Goal: Information Seeking & Learning: Learn about a topic

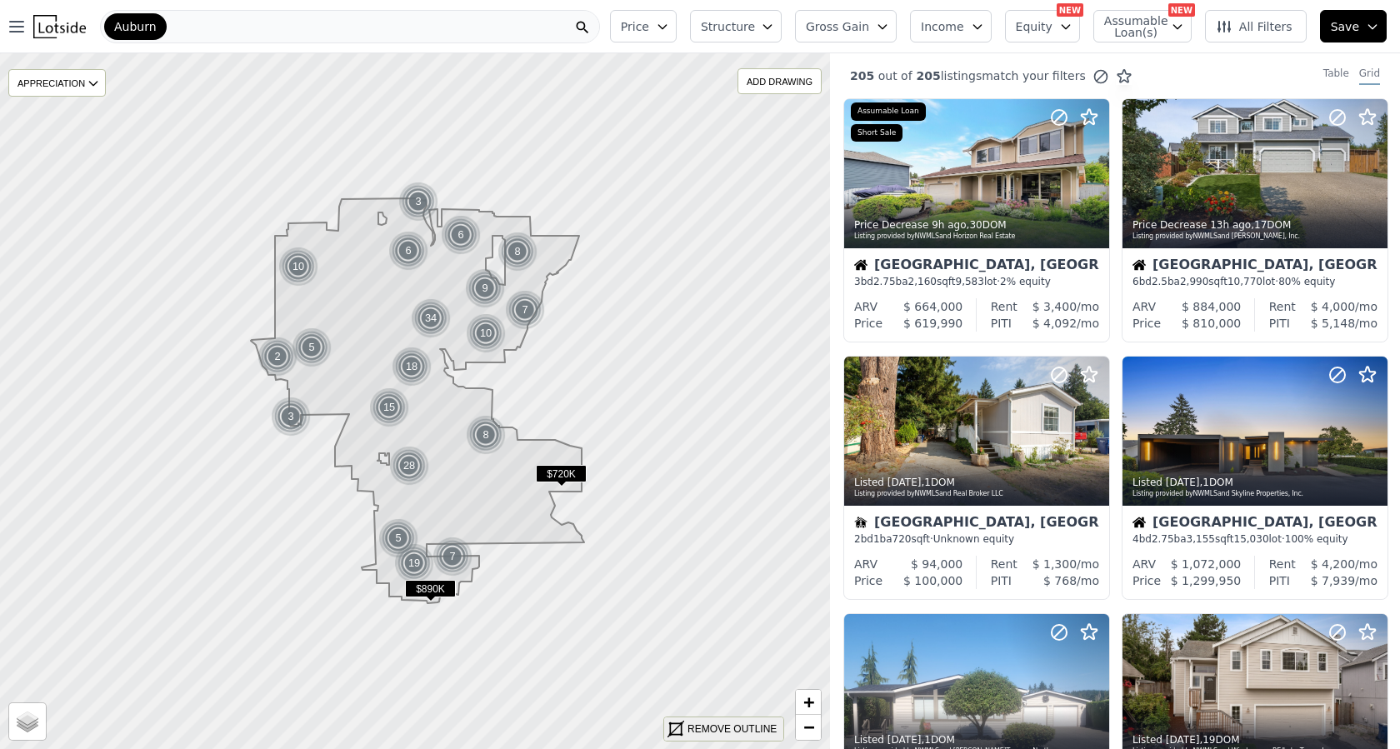
click at [744, 727] on div "REMOVE OUTLINE" at bounding box center [731, 729] width 89 height 15
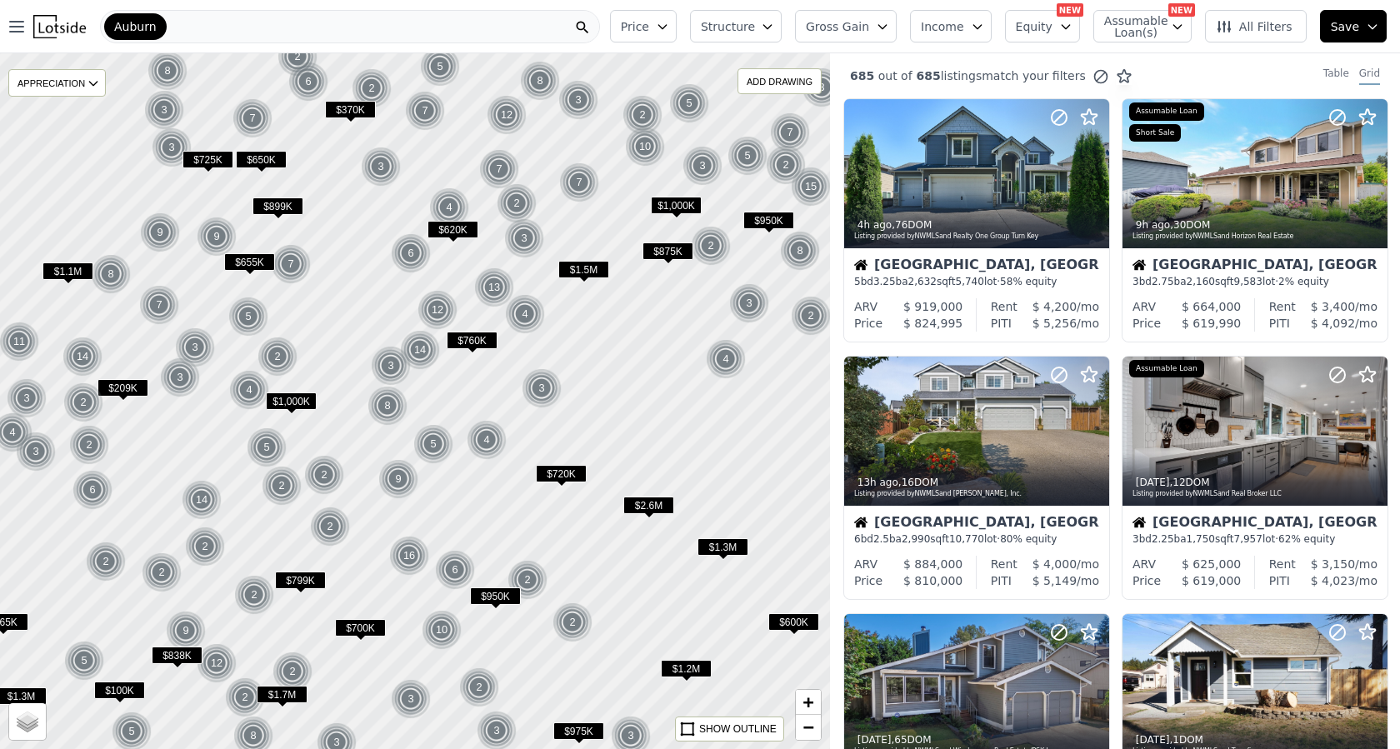
click at [771, 27] on icon "button" at bounding box center [766, 27] width 7 height 4
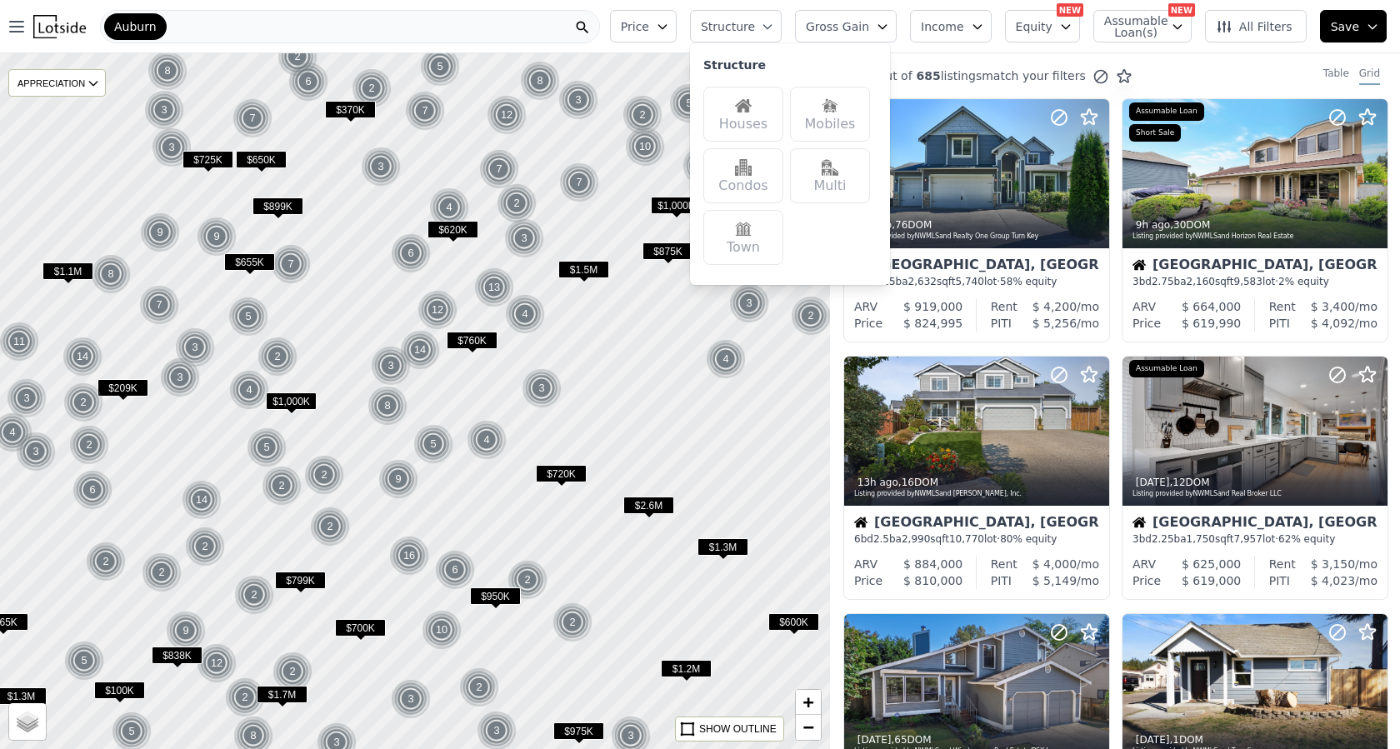
click at [1276, 27] on span "All Filters" at bounding box center [1254, 26] width 77 height 17
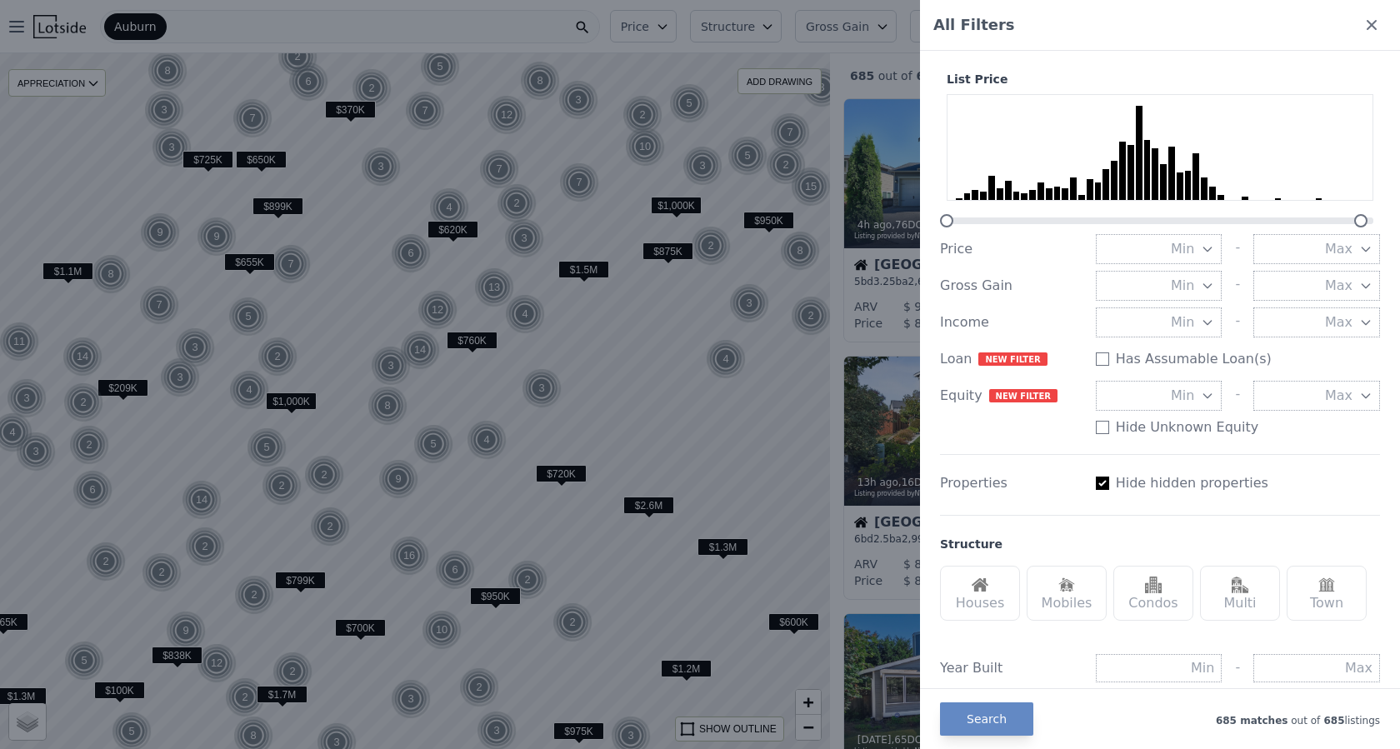
click at [846, 50] on div at bounding box center [700, 374] width 1400 height 749
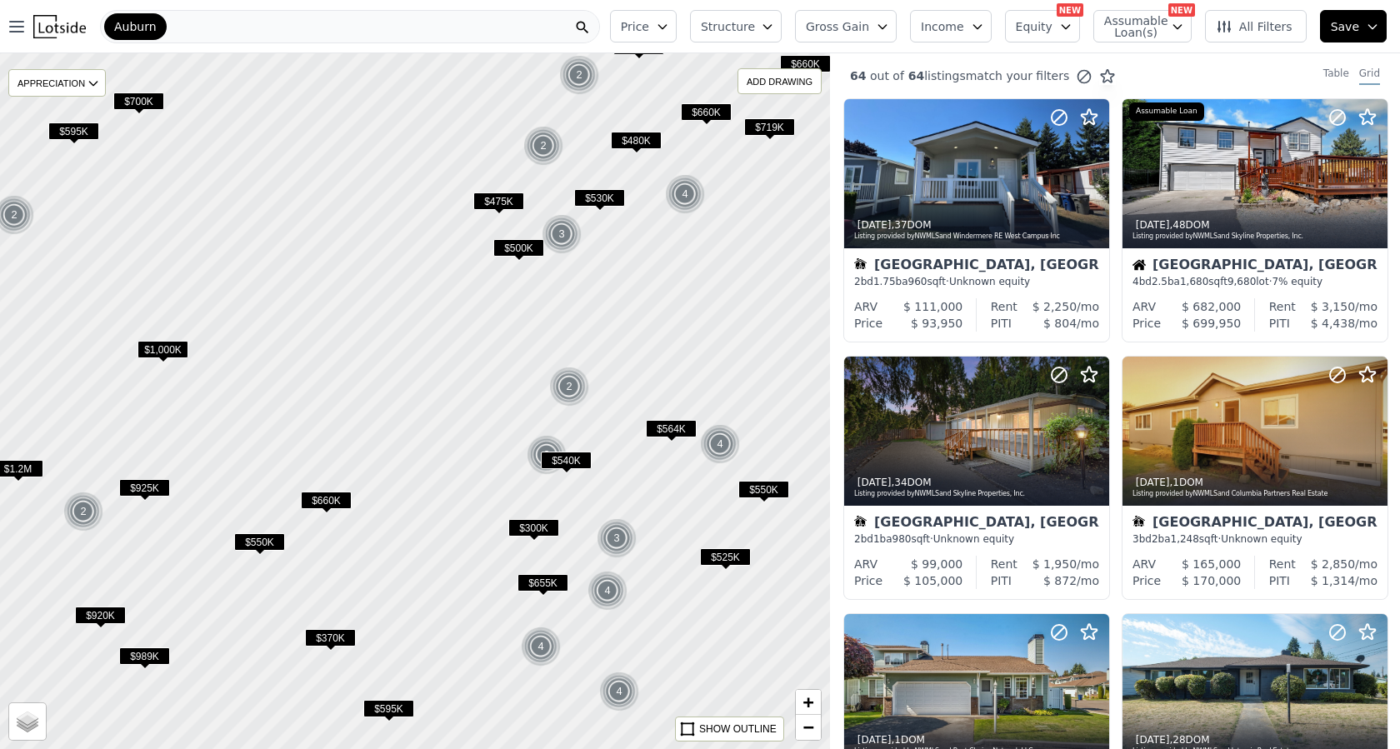
click at [507, 196] on span "$475K" at bounding box center [498, 200] width 51 height 17
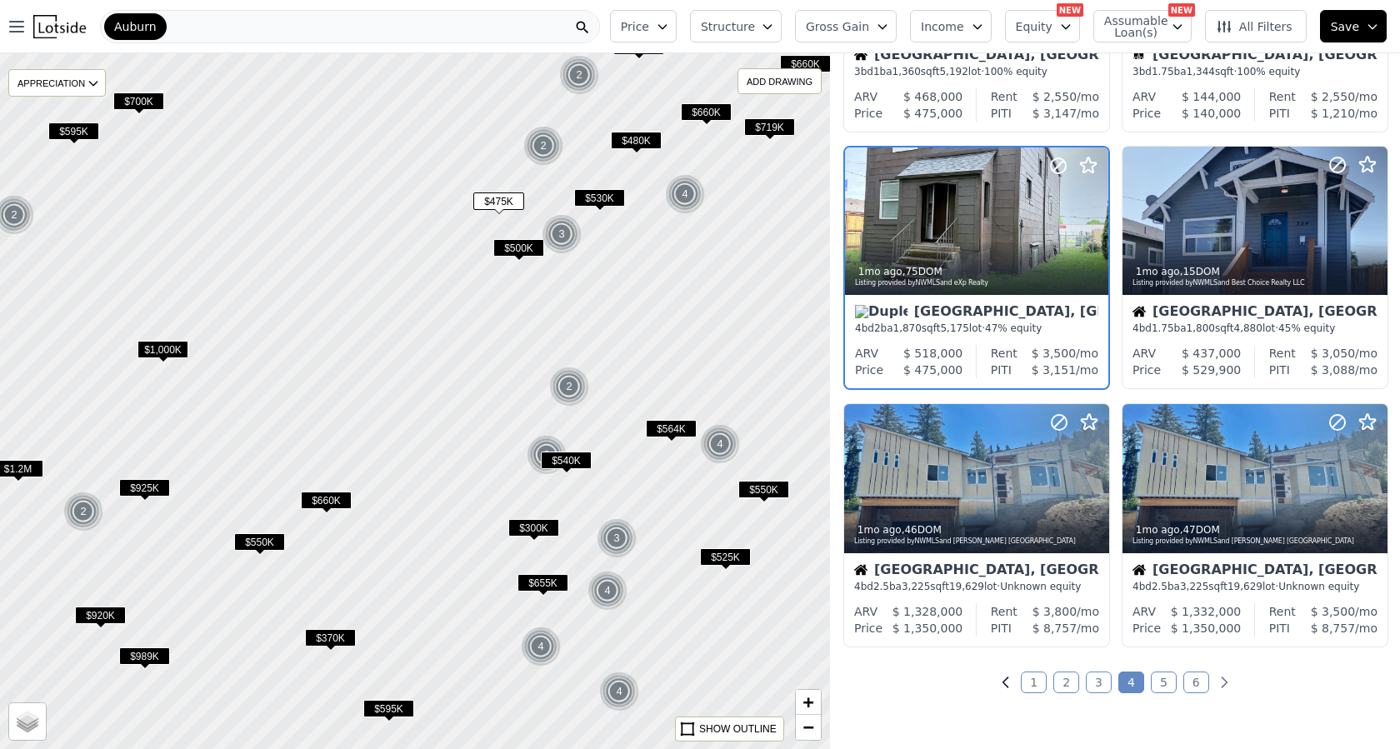
scroll to position [989, 0]
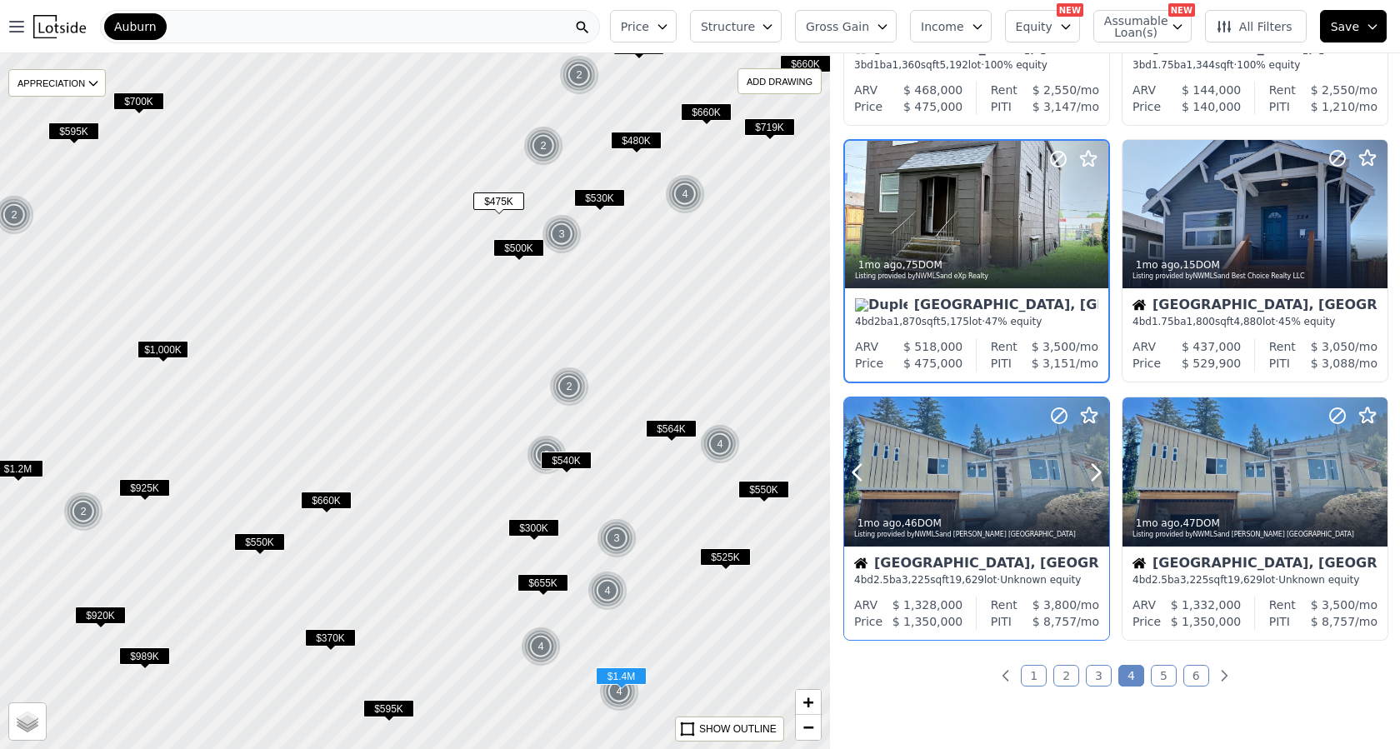
click at [938, 475] on div at bounding box center [976, 471] width 265 height 149
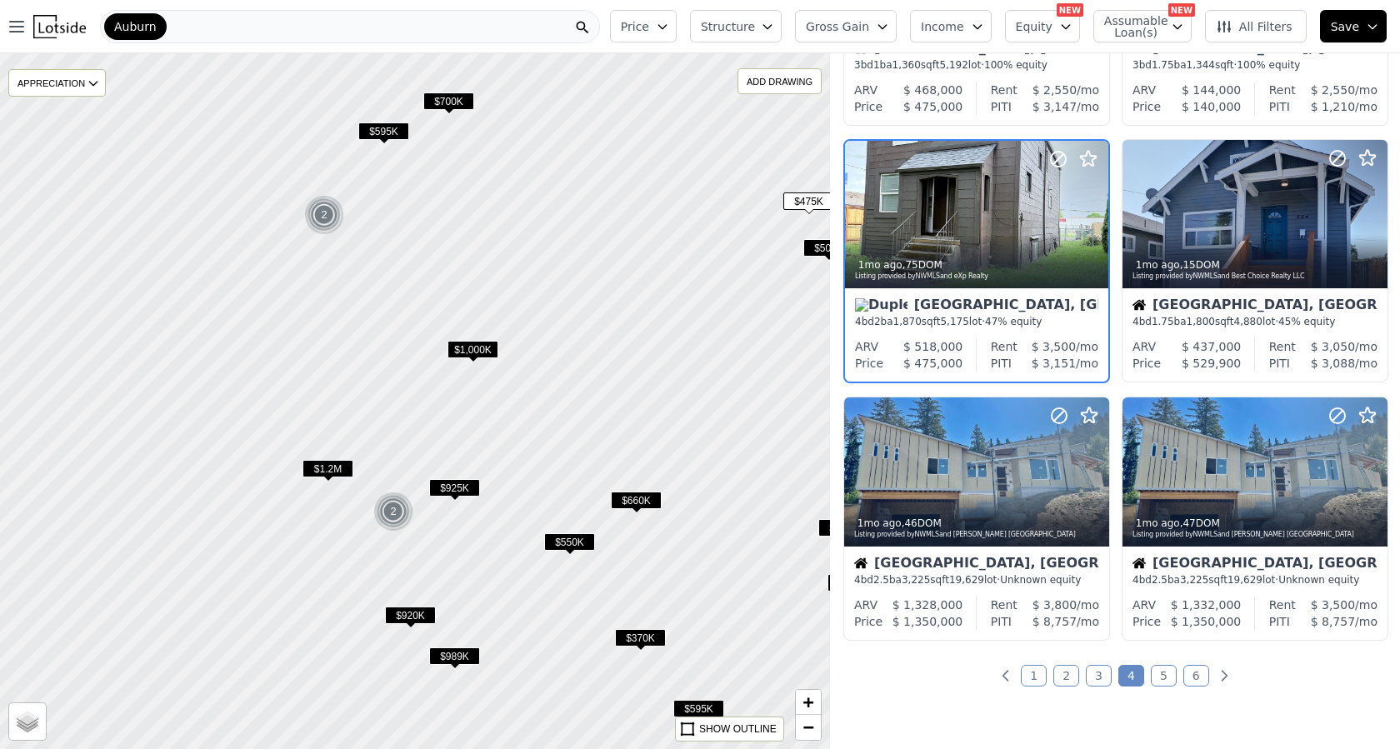
drag, startPoint x: 411, startPoint y: 426, endPoint x: 652, endPoint y: 419, distance: 240.9
click at [723, 424] on div at bounding box center [415, 401] width 996 height 835
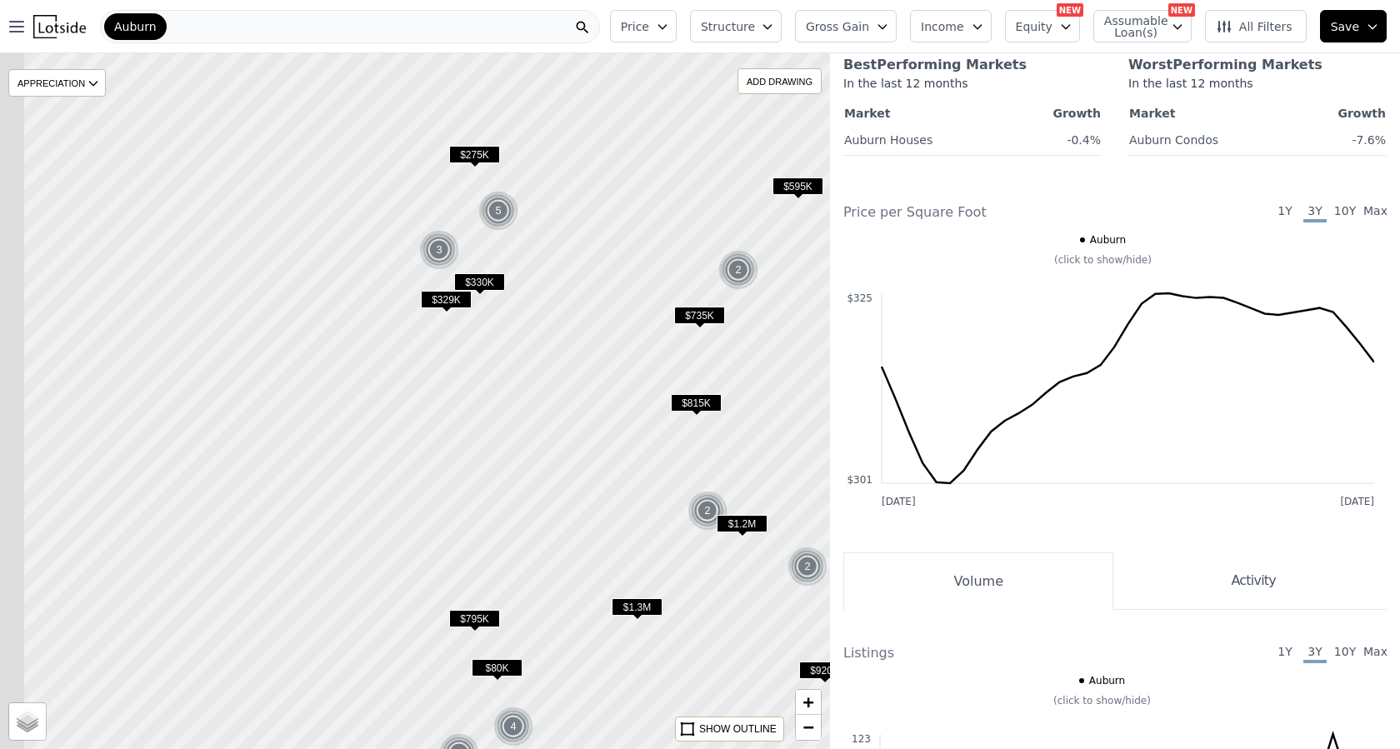
drag, startPoint x: 236, startPoint y: 355, endPoint x: 792, endPoint y: 428, distance: 560.6
click at [804, 430] on div at bounding box center [522, 415] width 996 height 835
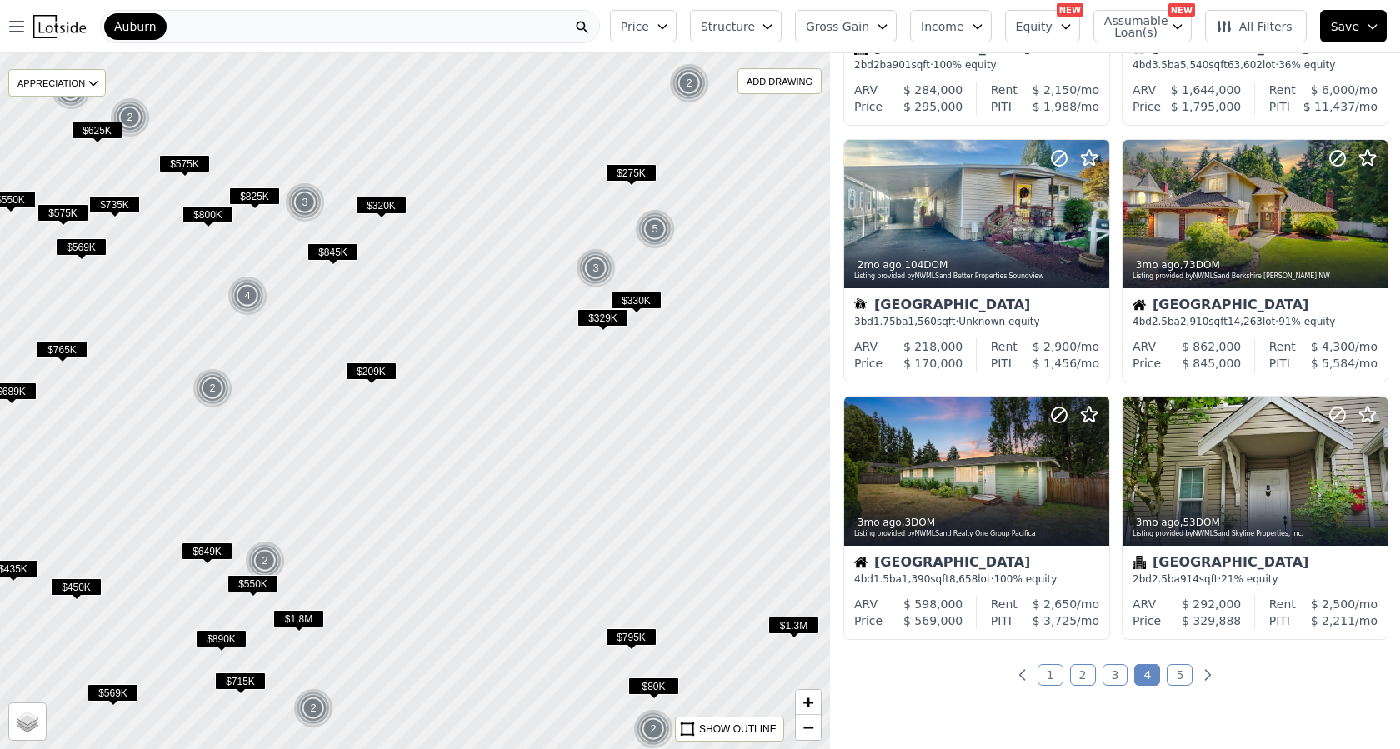
drag, startPoint x: 551, startPoint y: 295, endPoint x: 562, endPoint y: 296, distance: 10.9
click at [562, 296] on div at bounding box center [415, 401] width 996 height 835
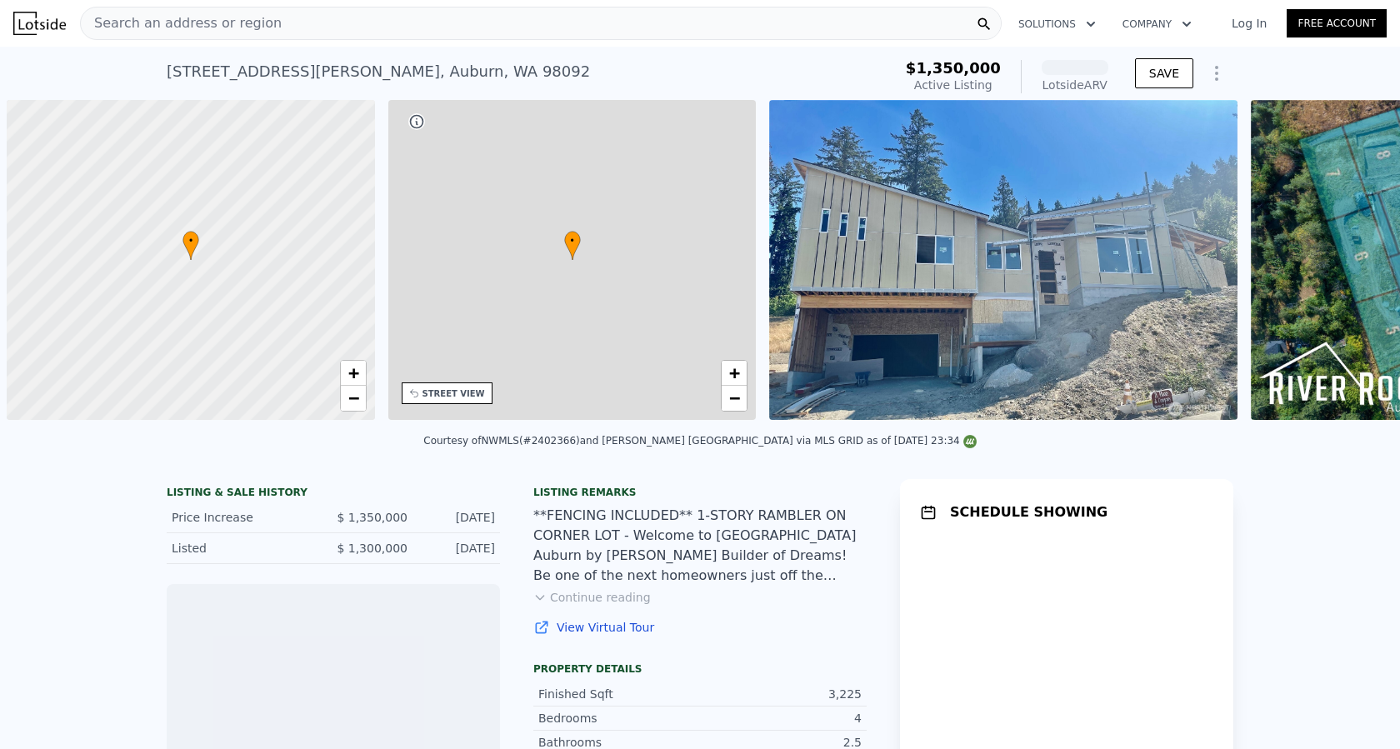
scroll to position [0, 7]
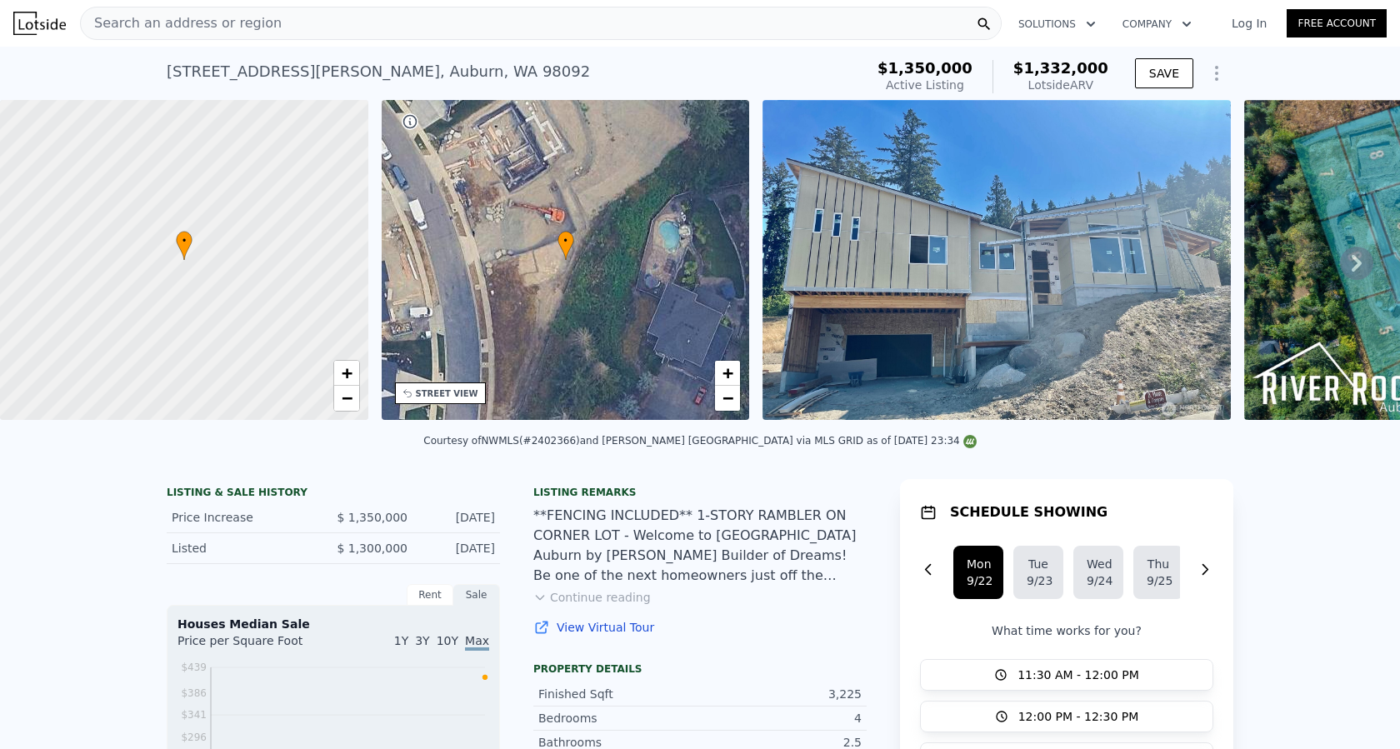
click at [1007, 269] on img at bounding box center [996, 260] width 468 height 320
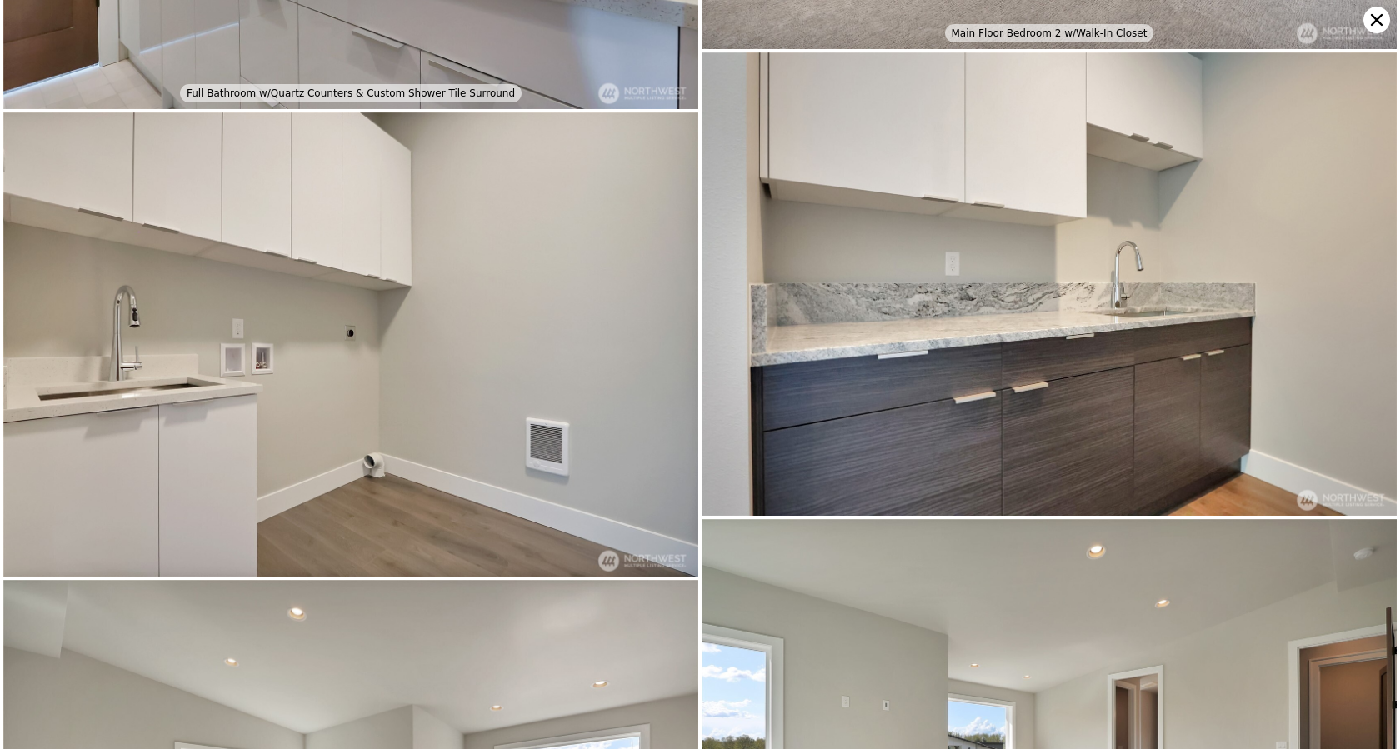
scroll to position [6413, 0]
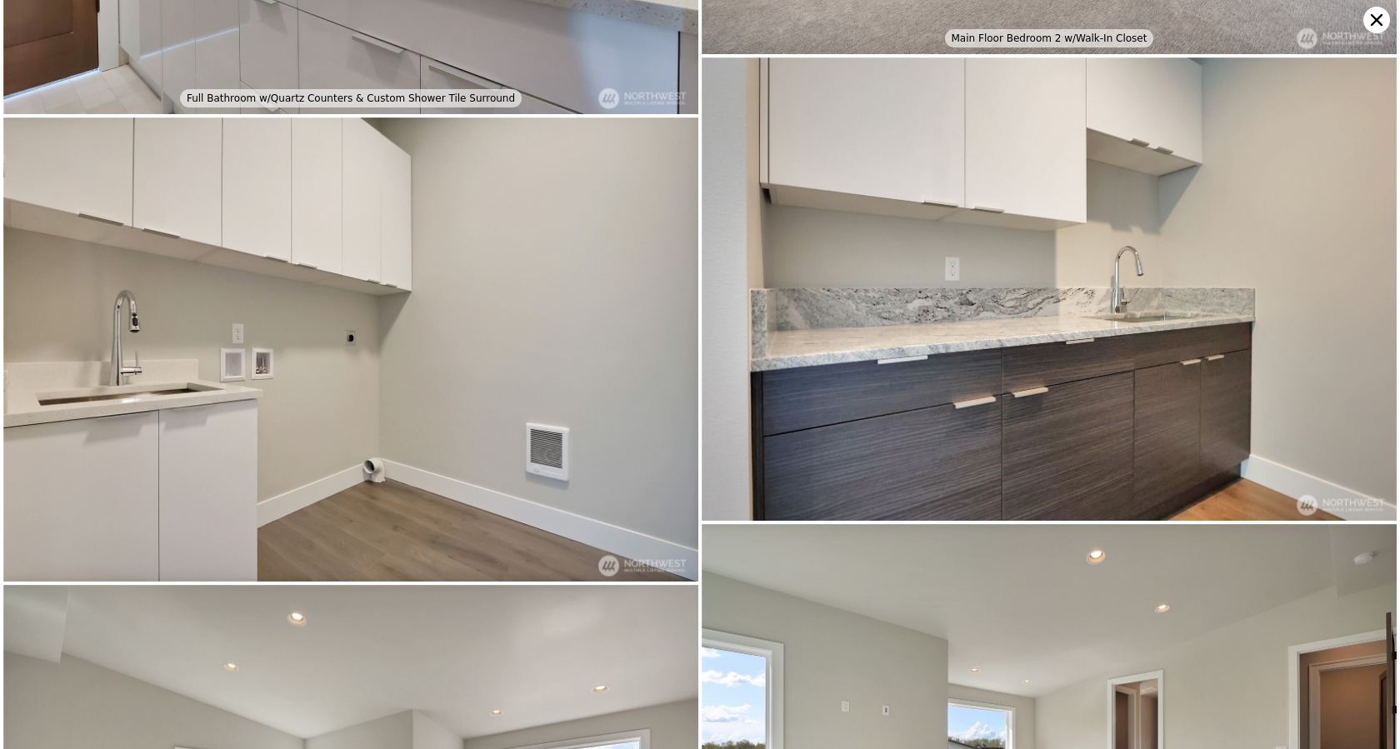
click at [1380, 31] on icon at bounding box center [1376, 20] width 27 height 27
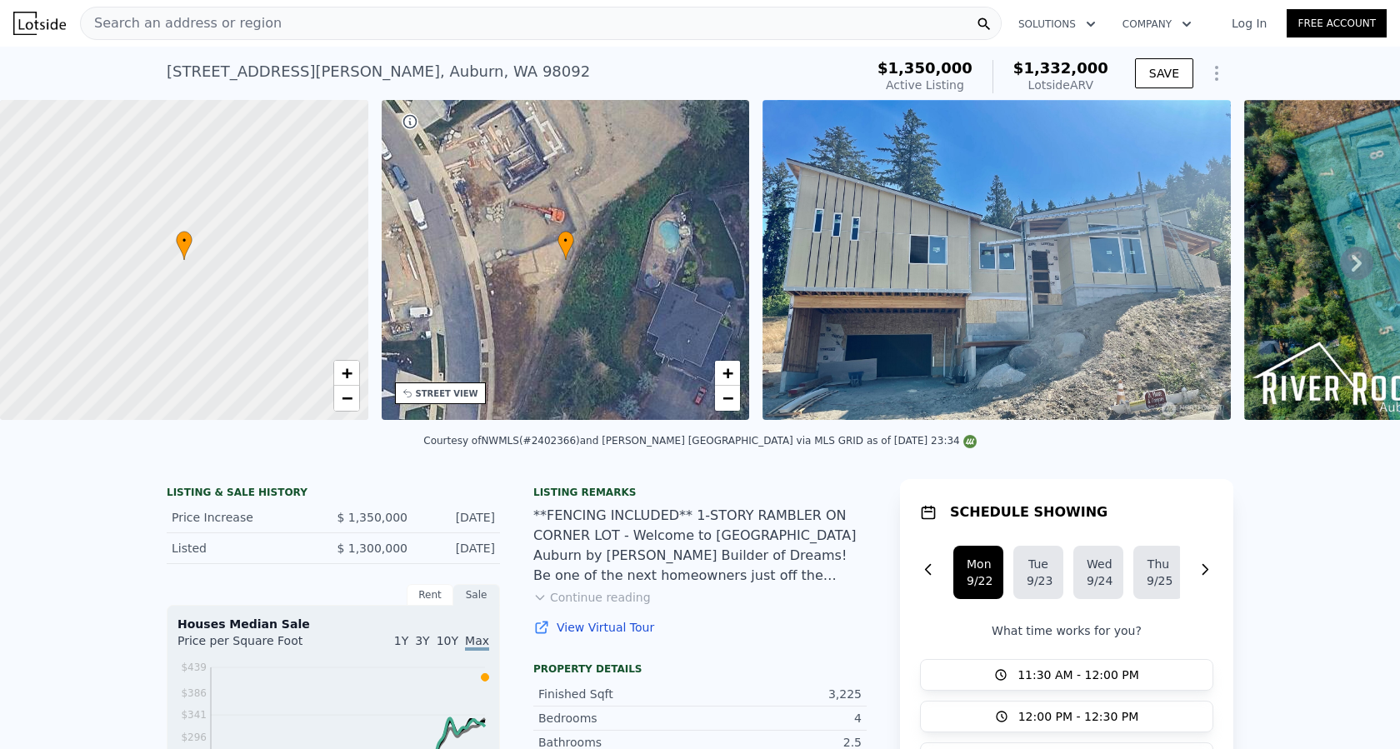
click at [171, 25] on span "Search an address or region" at bounding box center [181, 23] width 201 height 20
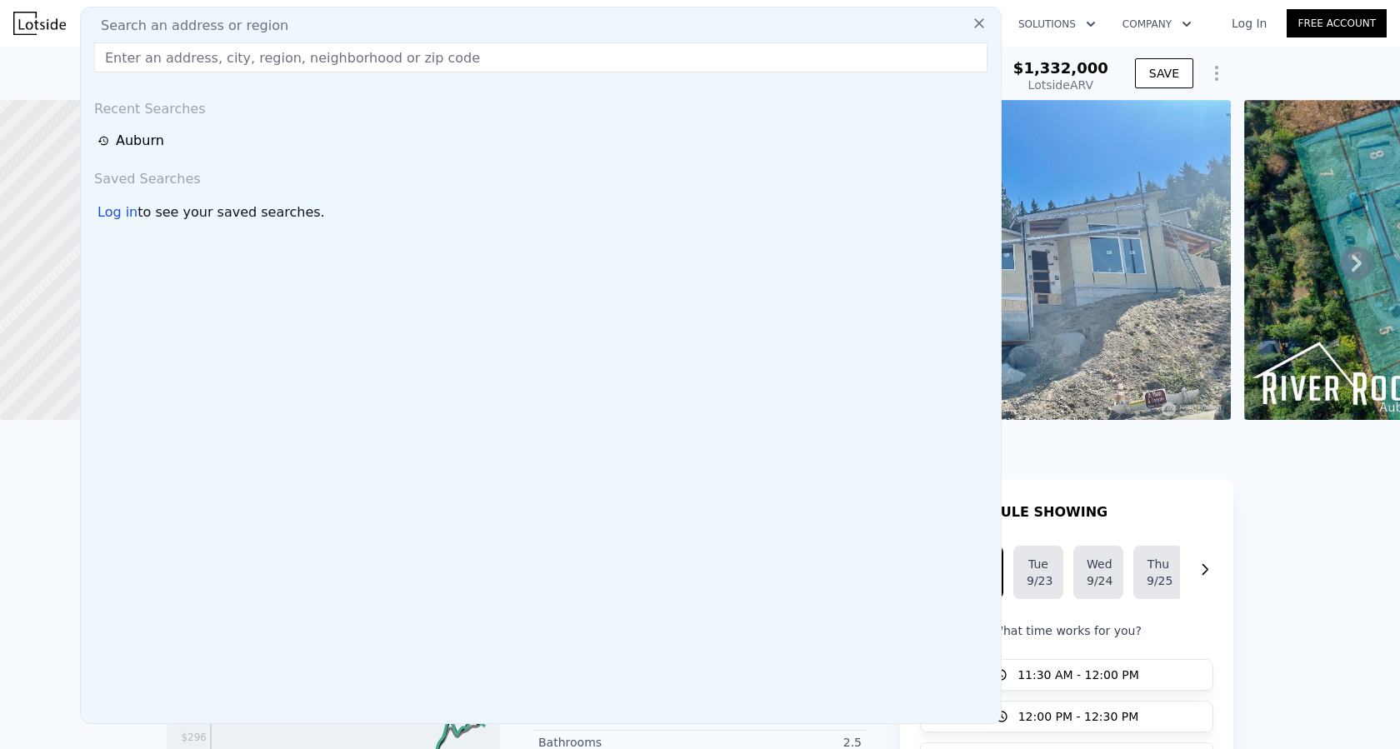
click at [971, 28] on icon at bounding box center [979, 23] width 17 height 17
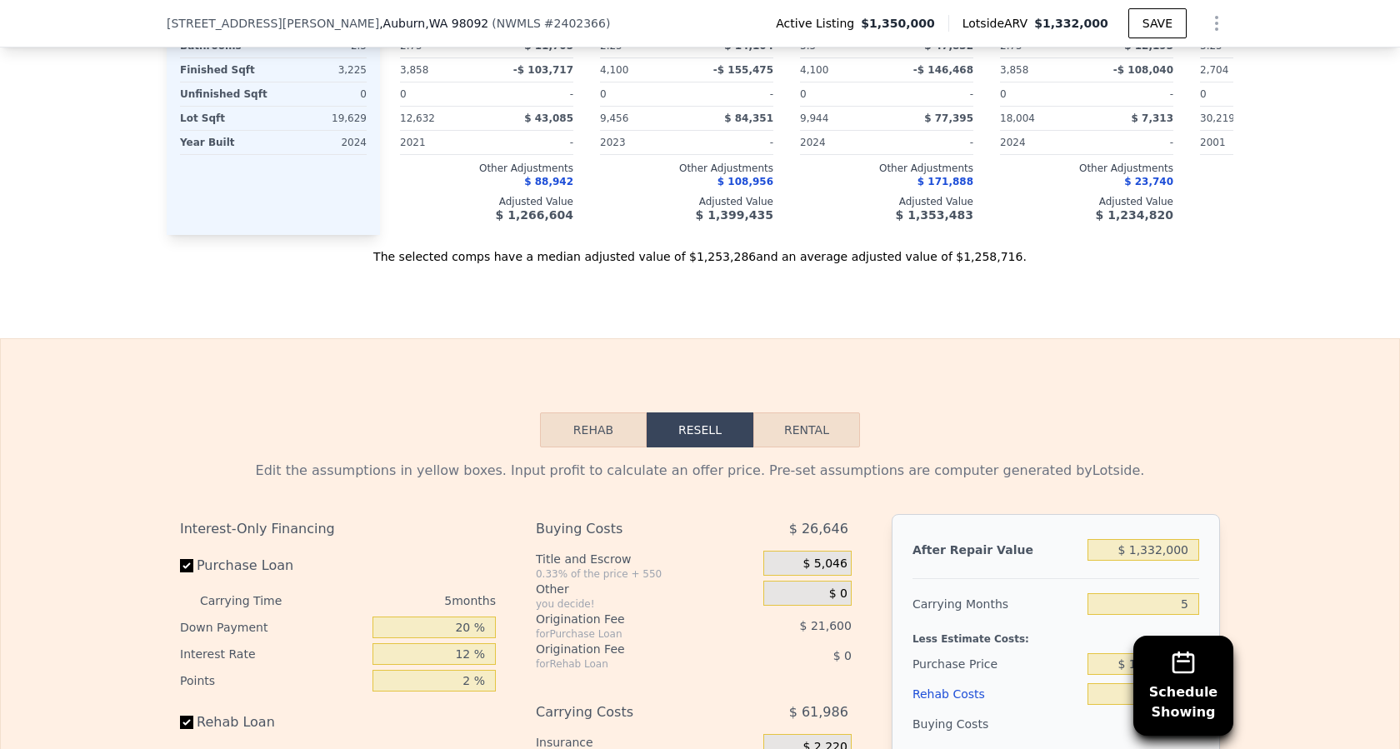
scroll to position [1744, 0]
